Goal: Task Accomplishment & Management: Use online tool/utility

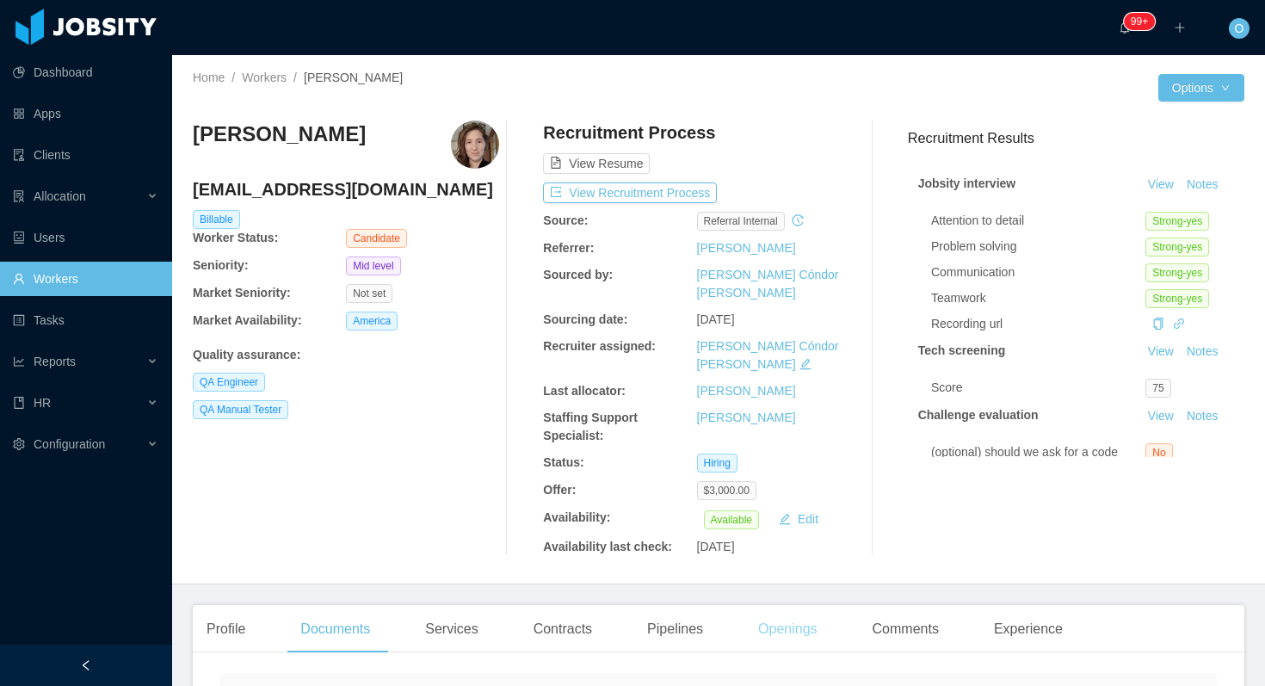
click at [789, 605] on div "Openings" at bounding box center [787, 629] width 87 height 48
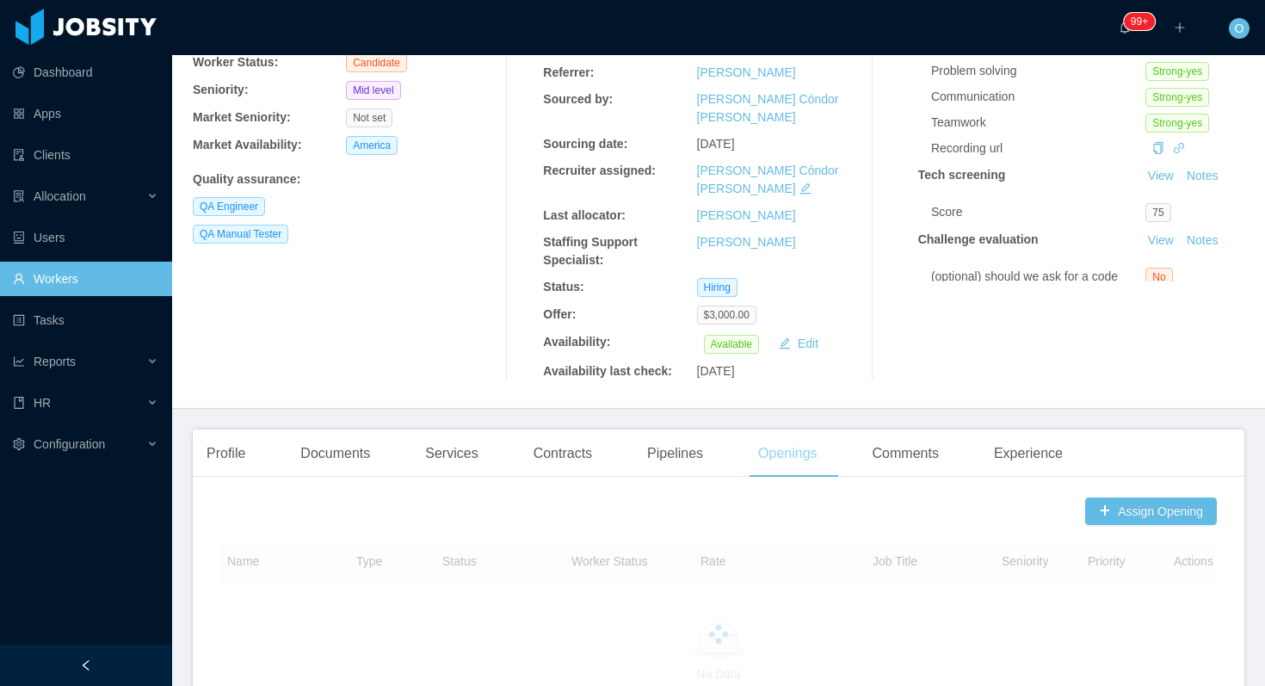
scroll to position [582, 0]
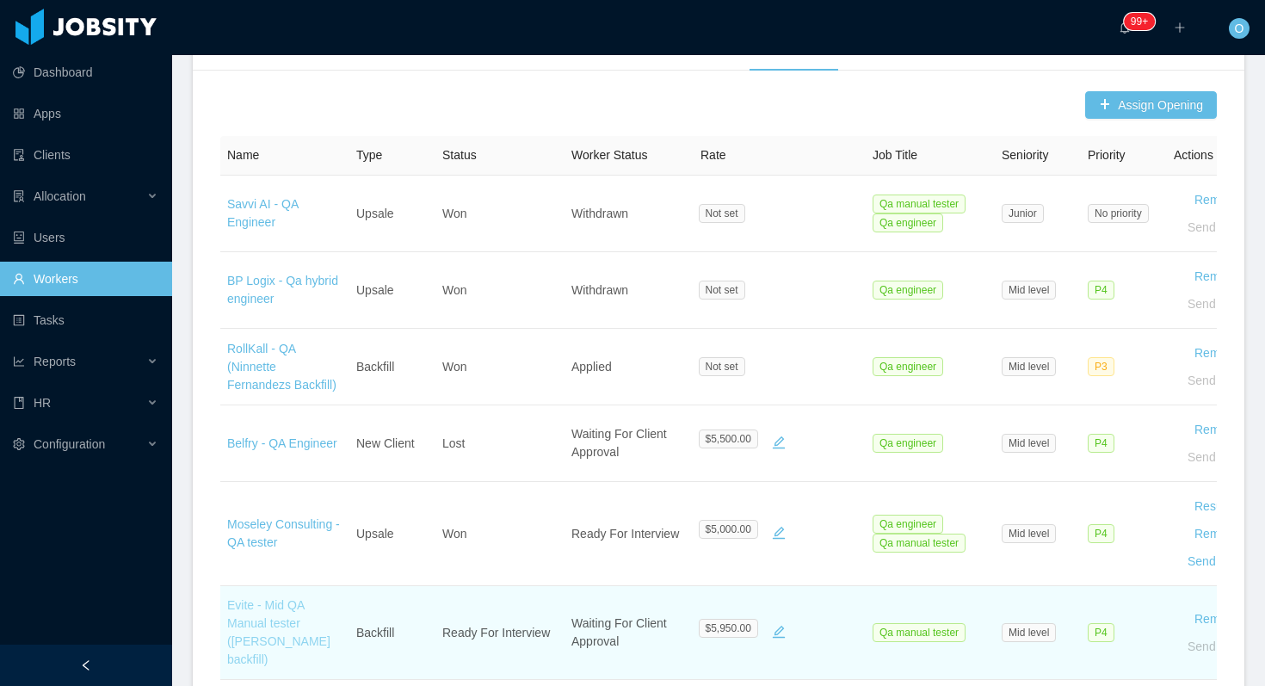
click at [305, 598] on link "Evite - Mid QA Manual tester ([PERSON_NAME] backfill)" at bounding box center [278, 632] width 103 height 68
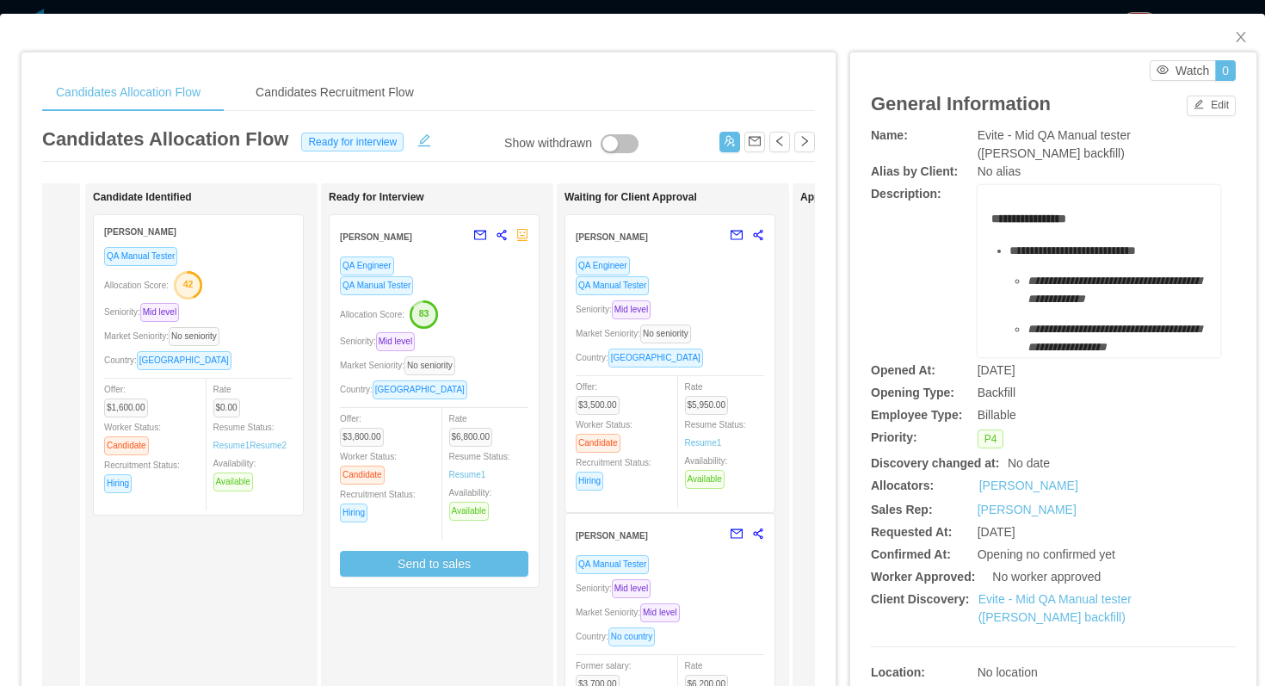
scroll to position [0, 307]
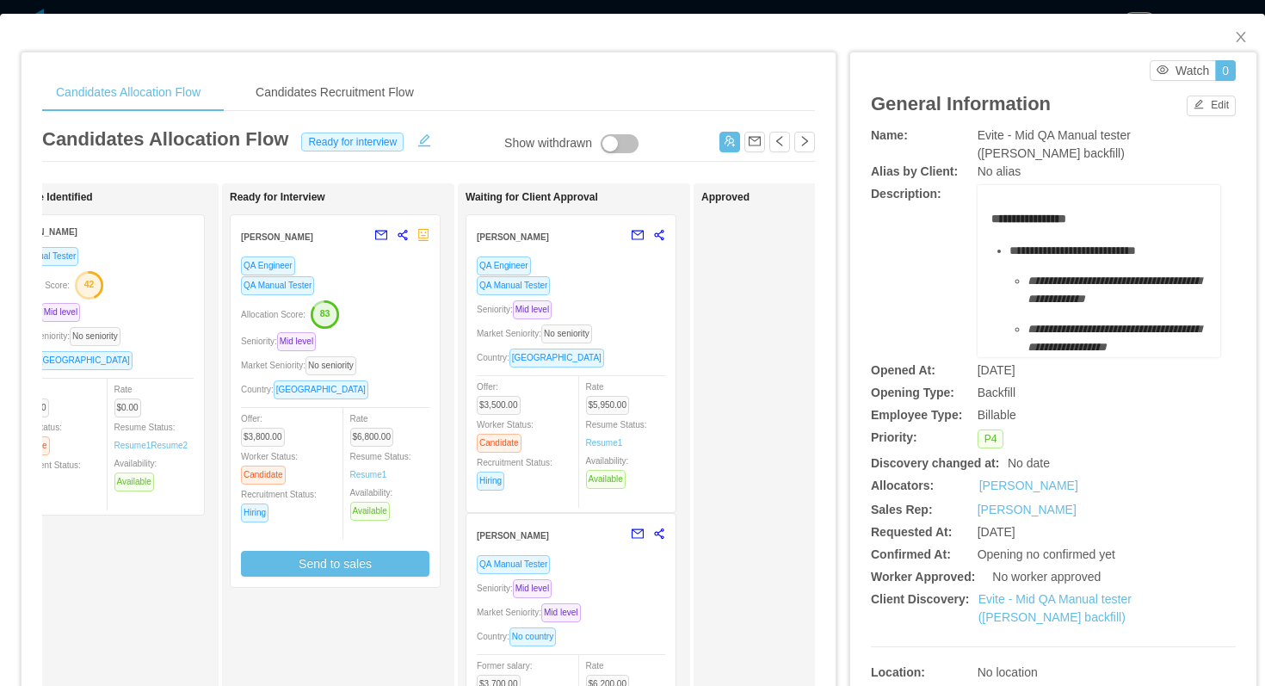
click at [652, 293] on div "QA Manual Tester" at bounding box center [571, 285] width 188 height 20
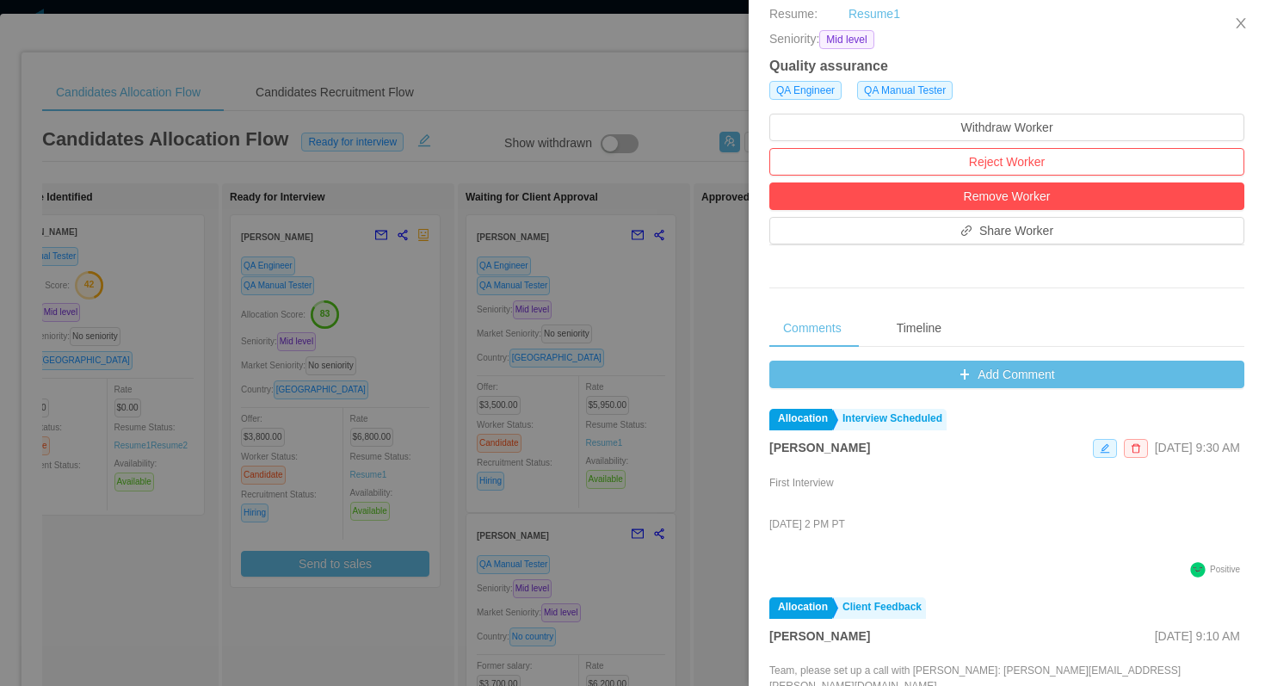
scroll to position [440, 0]
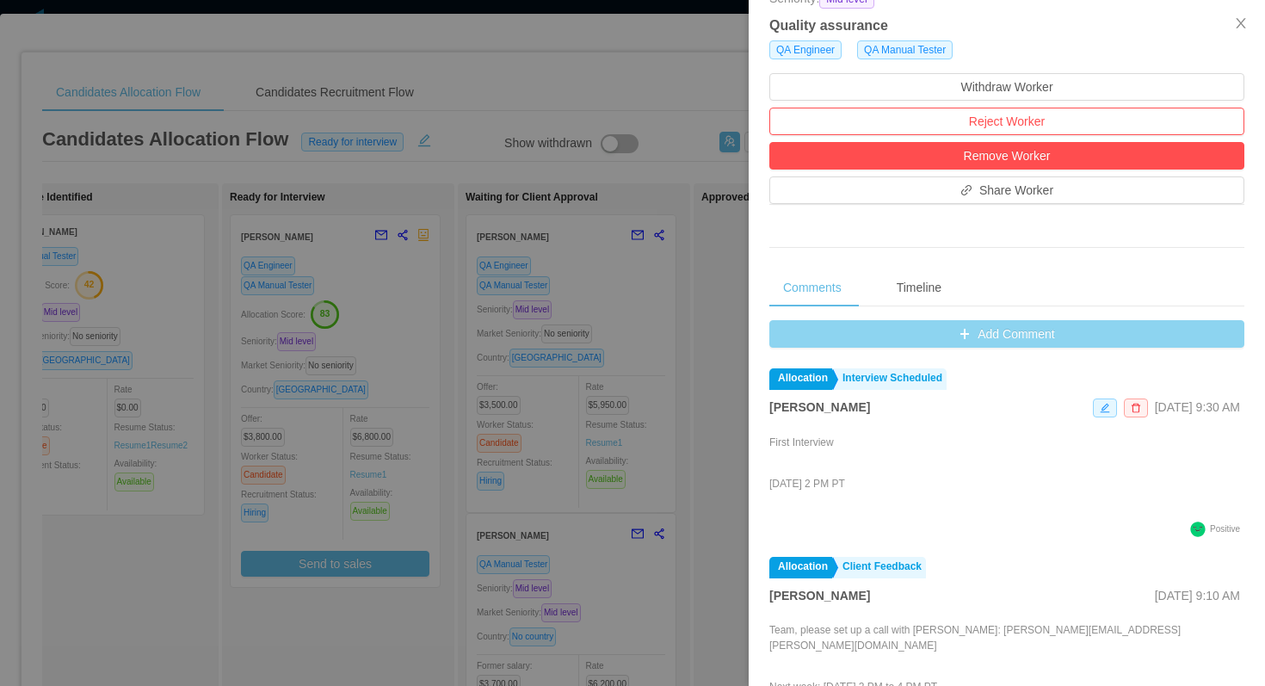
click at [777, 333] on button "Add Comment" at bounding box center [1006, 334] width 475 height 28
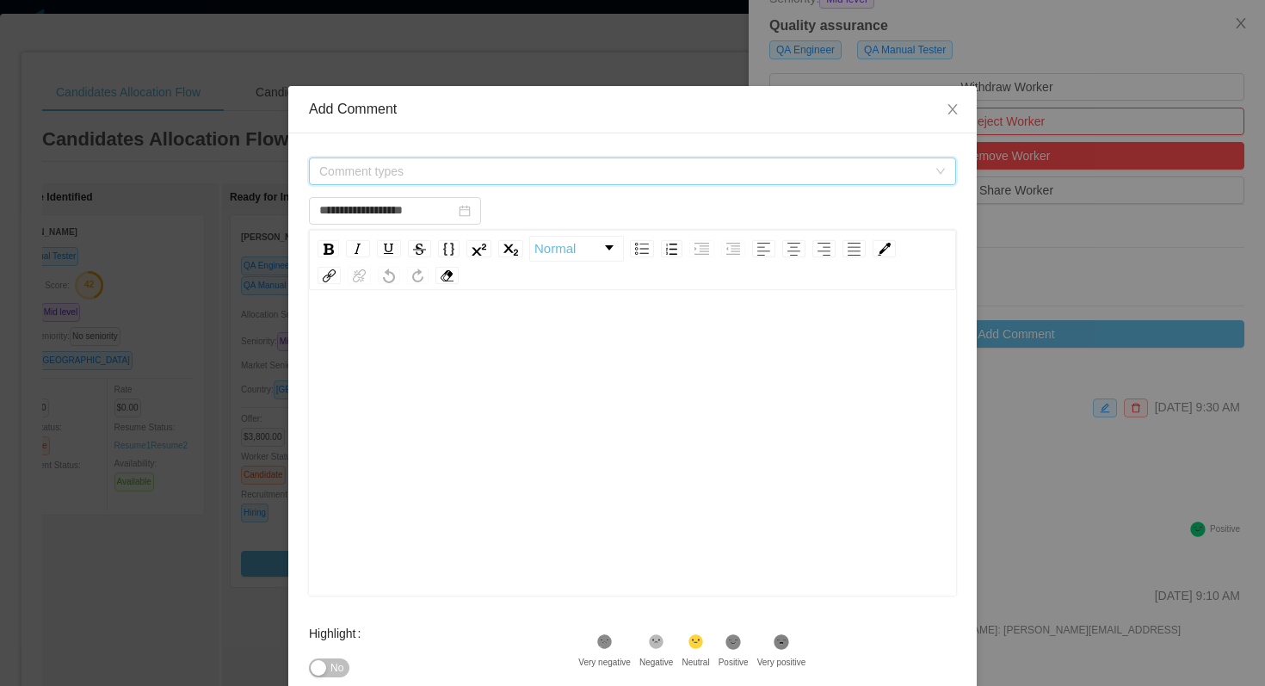
click at [579, 182] on span "Comment types" at bounding box center [626, 171] width 615 height 26
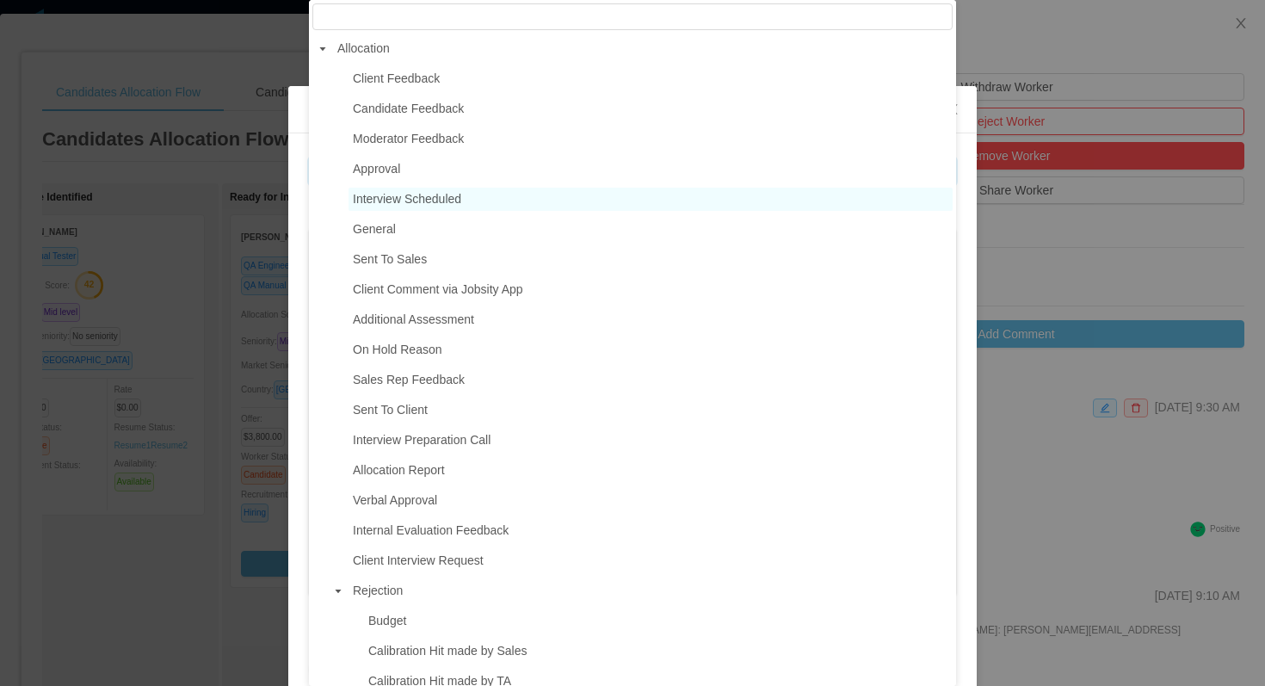
click at [490, 201] on span "Interview Scheduled" at bounding box center [650, 199] width 604 height 23
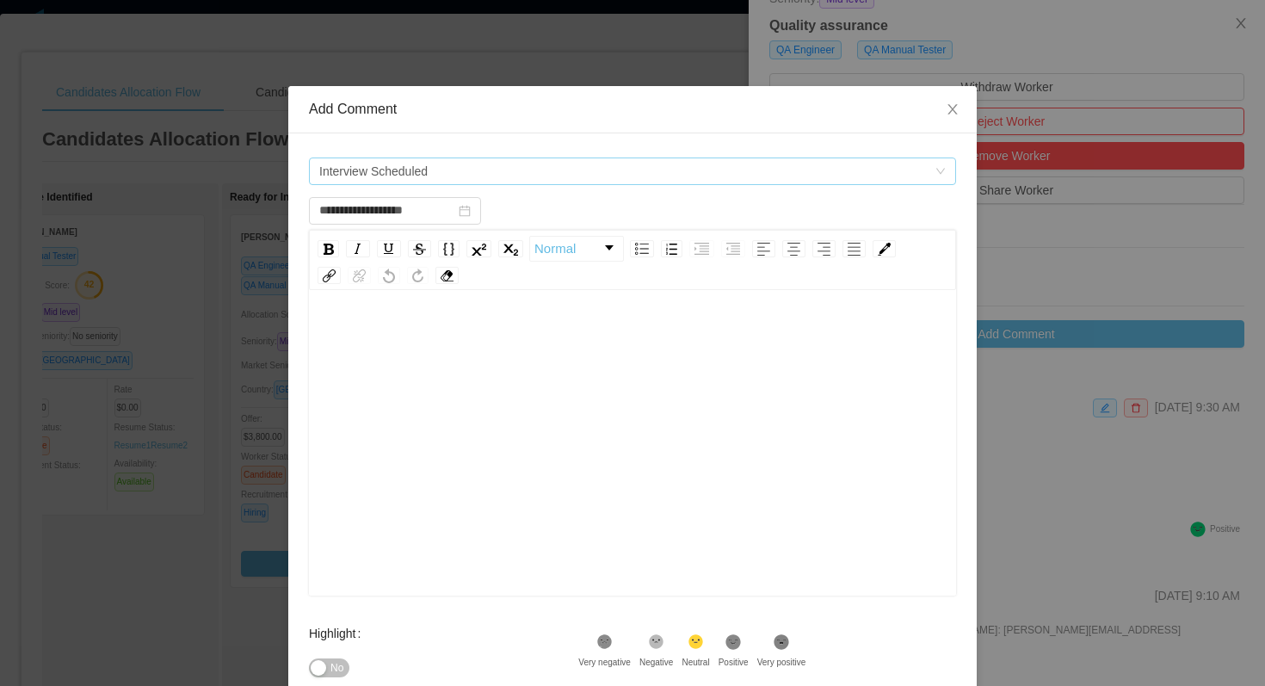
click at [475, 177] on span "Interview Scheduled" at bounding box center [626, 171] width 615 height 26
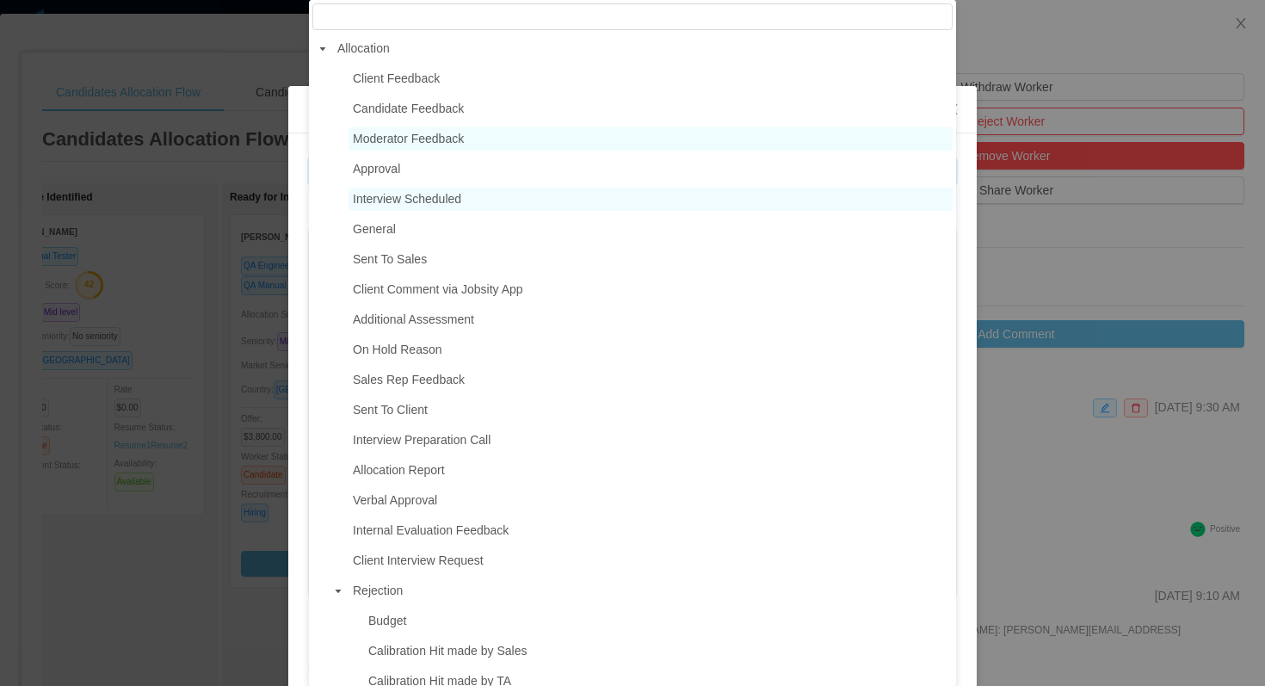
click at [505, 136] on span "Moderator Feedback" at bounding box center [650, 138] width 604 height 23
type input "**********"
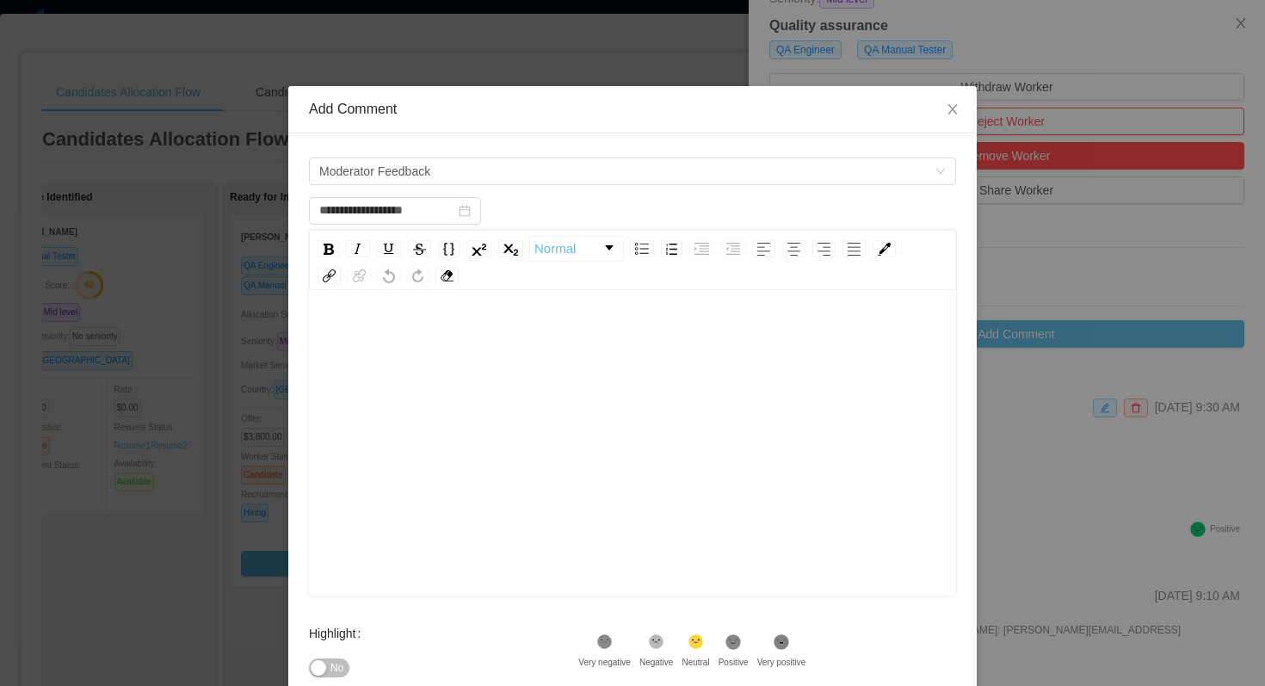
click at [503, 366] on div "rdw-editor" at bounding box center [633, 469] width 620 height 301
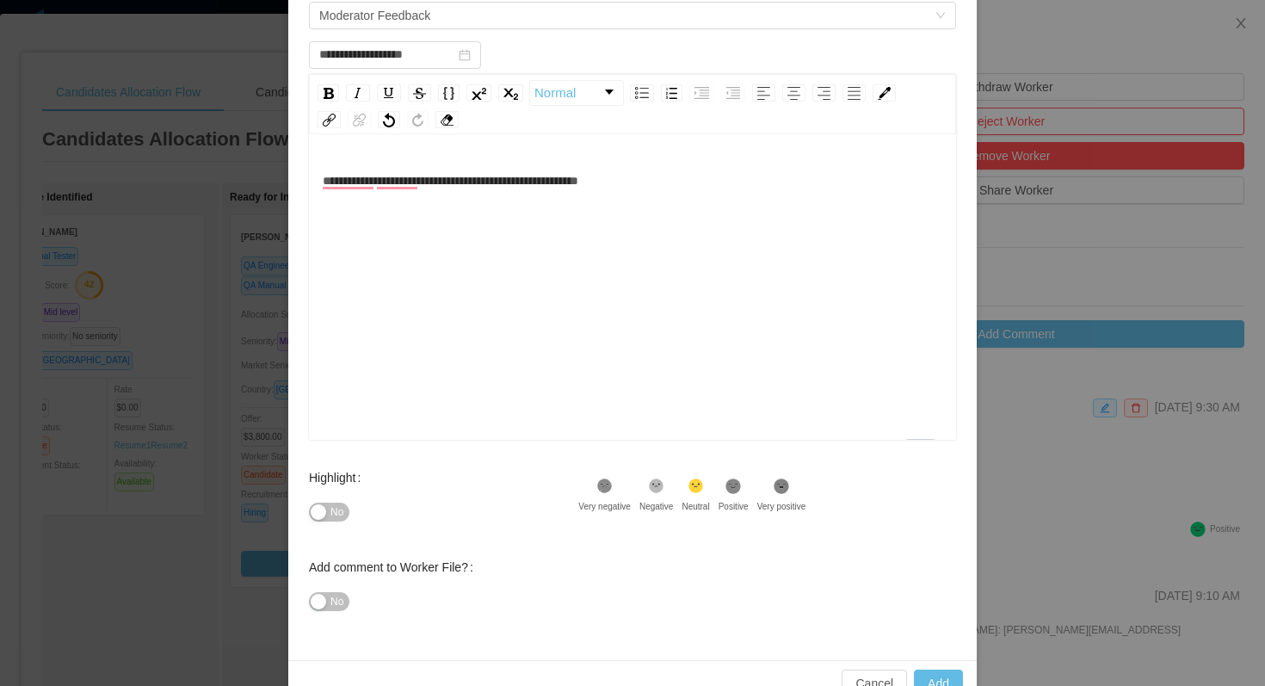
scroll to position [157, 0]
click at [739, 487] on icon at bounding box center [733, 484] width 15 height 15
click at [937, 679] on button "Add" at bounding box center [938, 682] width 49 height 28
type input "**********"
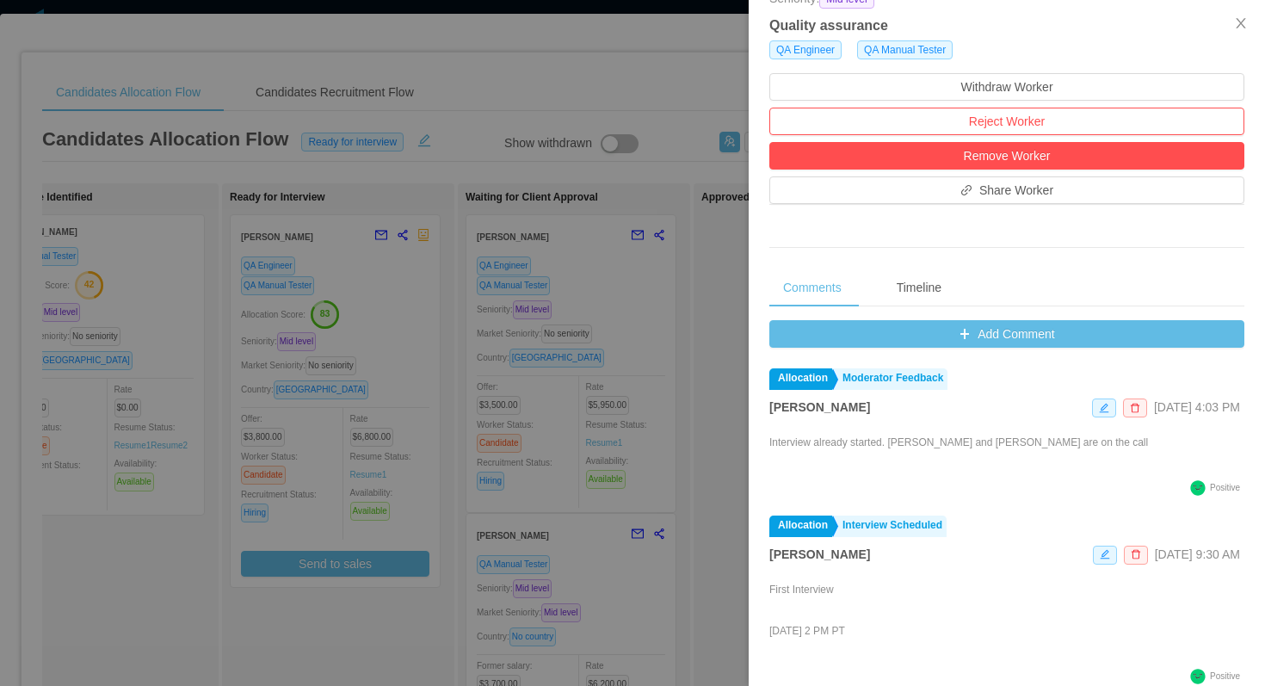
click at [505, 102] on div at bounding box center [632, 343] width 1265 height 686
